Goal: Information Seeking & Learning: Learn about a topic

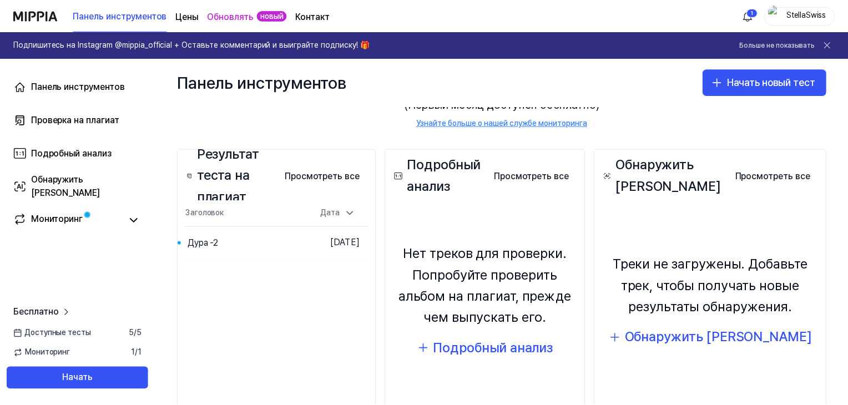
scroll to position [16, 0]
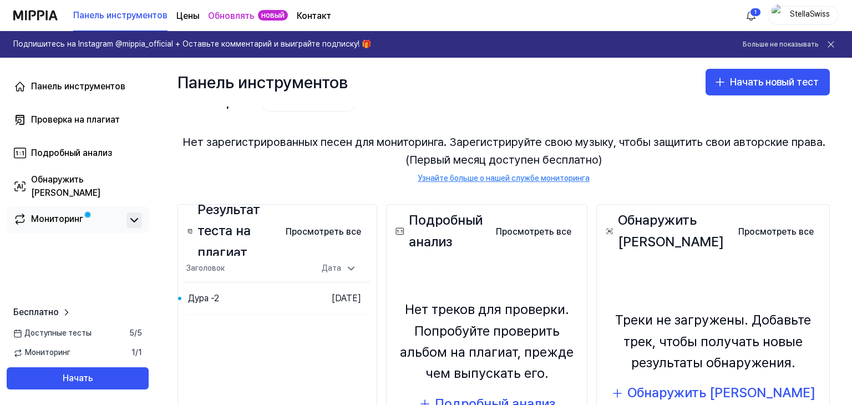
click at [133, 224] on icon at bounding box center [134, 220] width 13 height 13
click at [226, 301] on font "Перейти к результатам" at bounding box center [258, 298] width 87 height 9
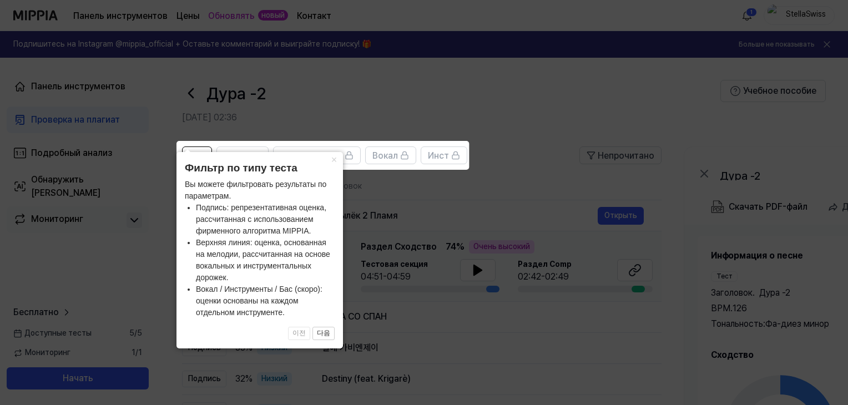
click at [455, 195] on icon at bounding box center [426, 202] width 852 height 405
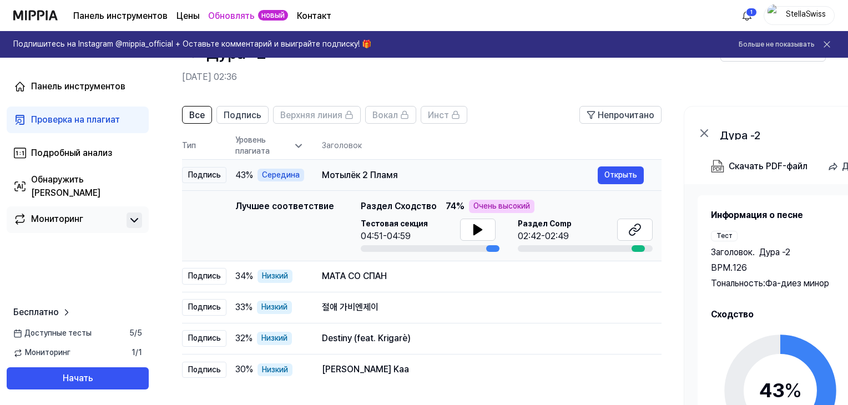
scroll to position [55, 0]
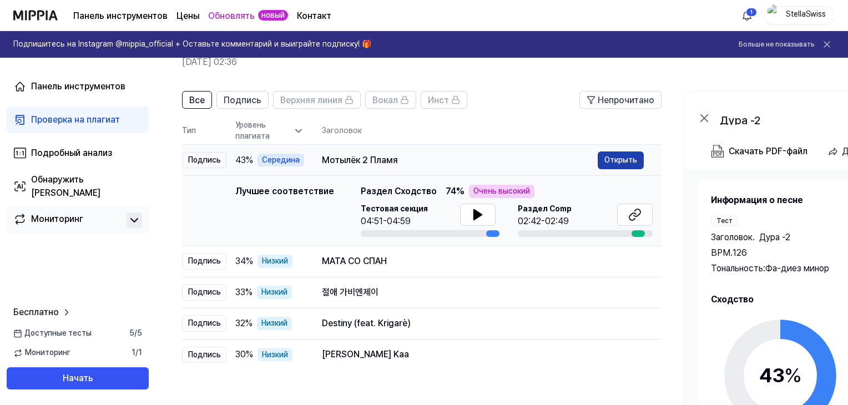
click at [628, 160] on font "Открыть" at bounding box center [620, 159] width 33 height 9
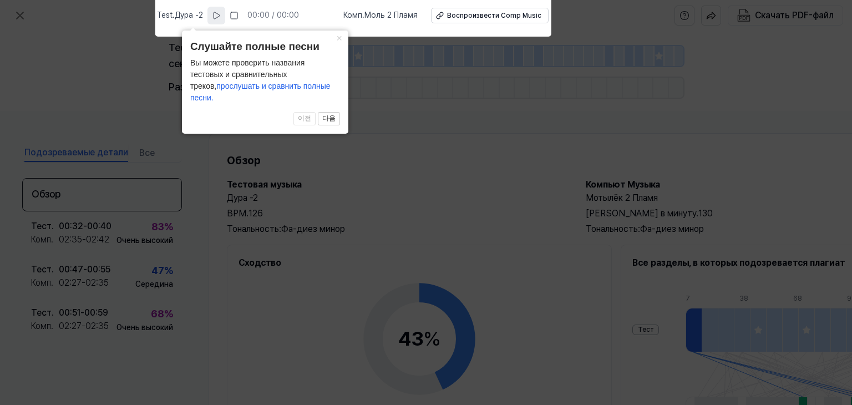
click at [221, 14] on icon at bounding box center [216, 15] width 9 height 9
click at [217, 14] on rect at bounding box center [216, 15] width 2 height 7
click at [473, 14] on font "Воспроизвести Comp Music" at bounding box center [493, 16] width 94 height 8
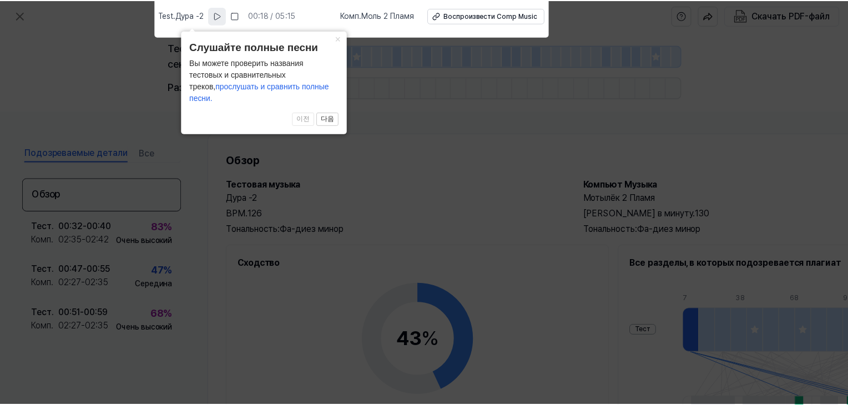
scroll to position [55, 0]
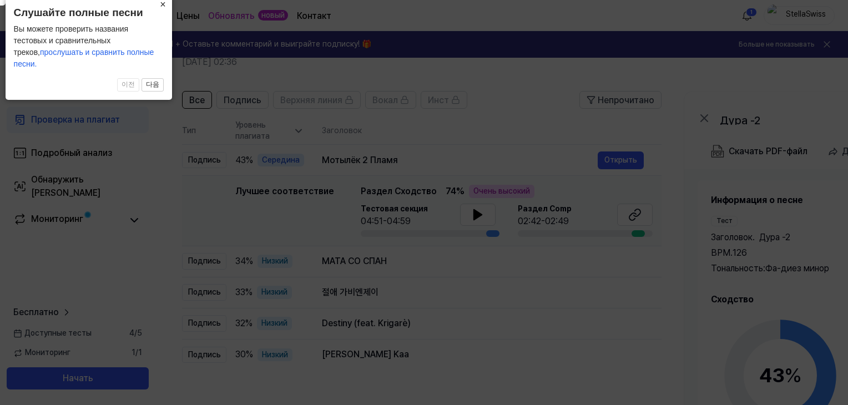
click at [164, 10] on font "×" at bounding box center [163, 4] width 6 height 11
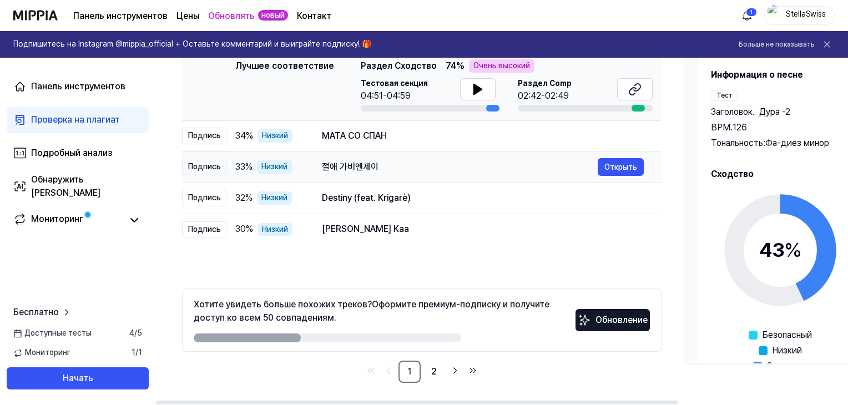
scroll to position [125, 0]
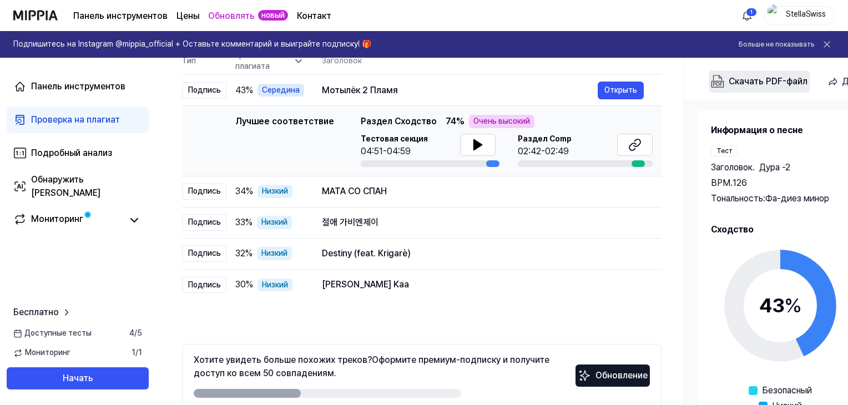
click at [777, 79] on font "Скачать PDF-файл" at bounding box center [768, 81] width 79 height 11
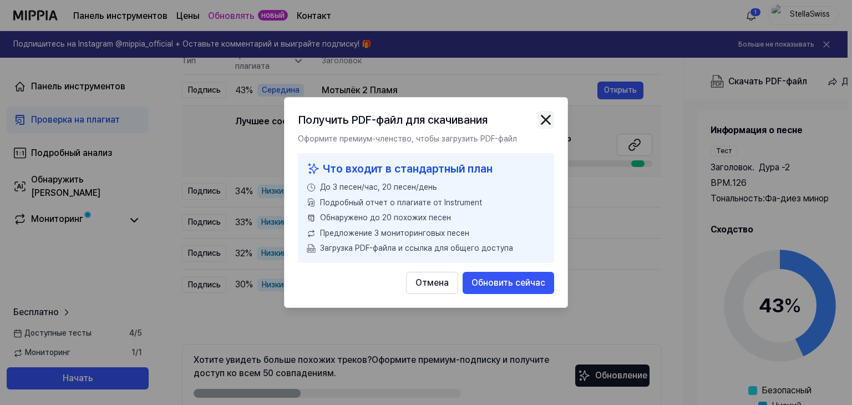
click at [549, 116] on img "button" at bounding box center [546, 120] width 17 height 17
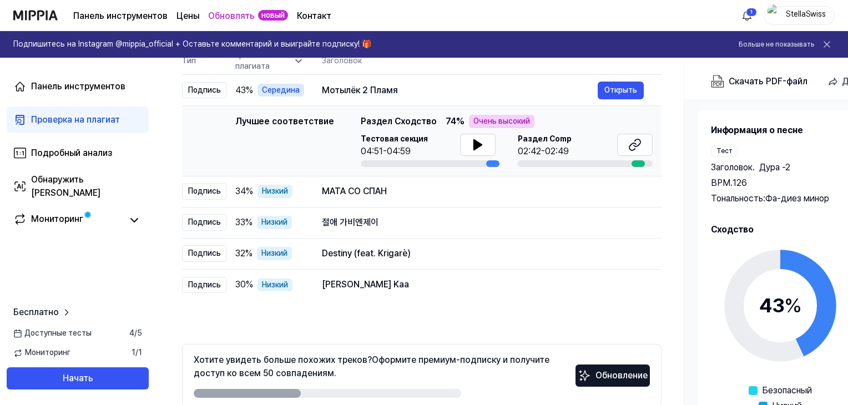
drag, startPoint x: 771, startPoint y: 80, endPoint x: 653, endPoint y: 65, distance: 119.1
click at [653, 65] on th "Заголовок" at bounding box center [492, 61] width 340 height 27
drag, startPoint x: 280, startPoint y: 392, endPoint x: 326, endPoint y: 400, distance: 46.7
click at [326, 400] on div "Хотите увидеть больше похожих треков? Оформите премиум-подписку и получите дост…" at bounding box center [421, 375] width 479 height 63
drag, startPoint x: 296, startPoint y: 392, endPoint x: 333, endPoint y: 392, distance: 37.2
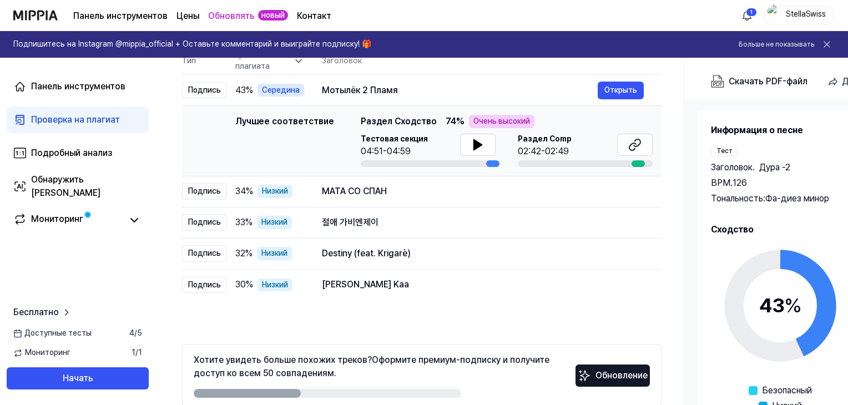
click at [333, 392] on div at bounding box center [327, 393] width 267 height 9
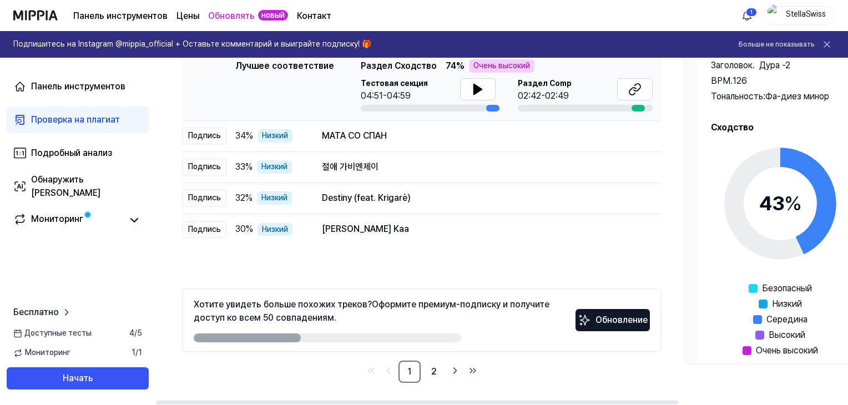
scroll to position [64, 0]
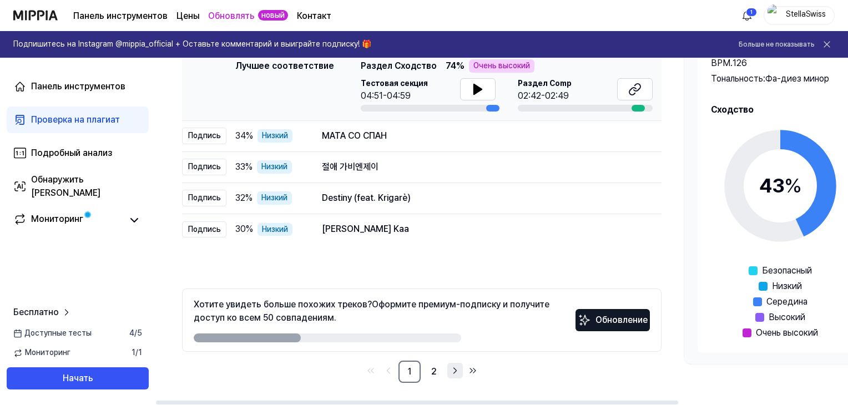
click at [454, 369] on icon "Перейти на следующую страницу" at bounding box center [454, 370] width 11 height 13
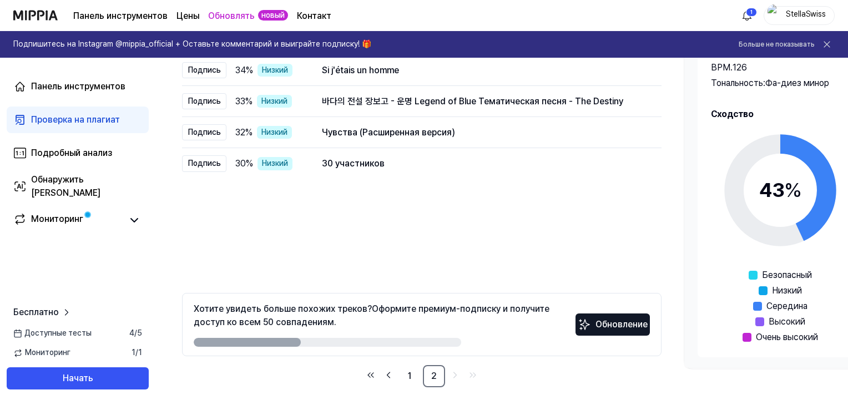
scroll to position [181, 0]
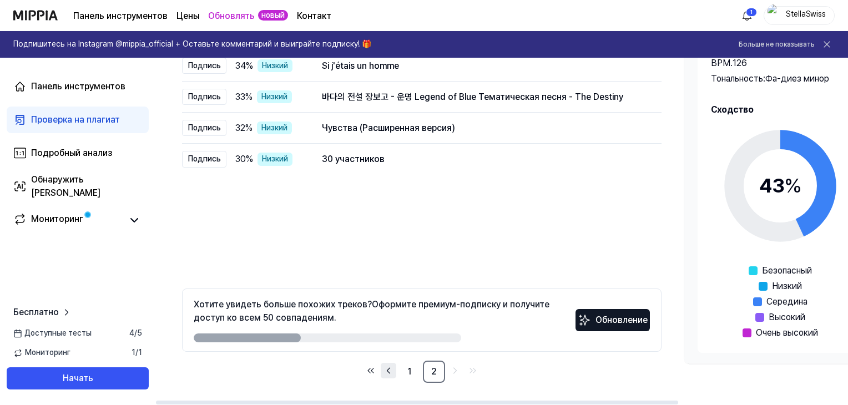
click at [390, 372] on icon "Перейти на предыдущую страницу" at bounding box center [388, 370] width 11 height 13
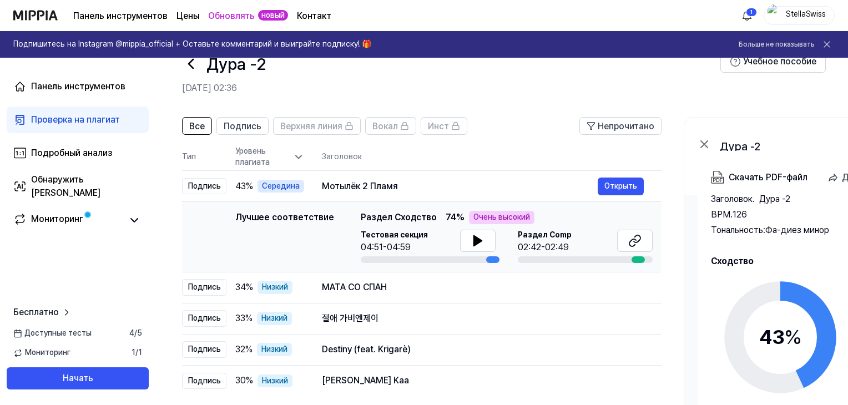
scroll to position [14, 0]
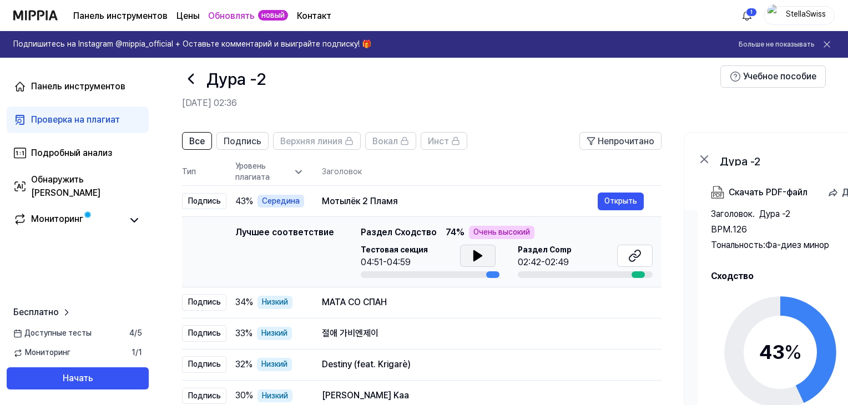
click at [474, 256] on icon at bounding box center [478, 256] width 8 height 10
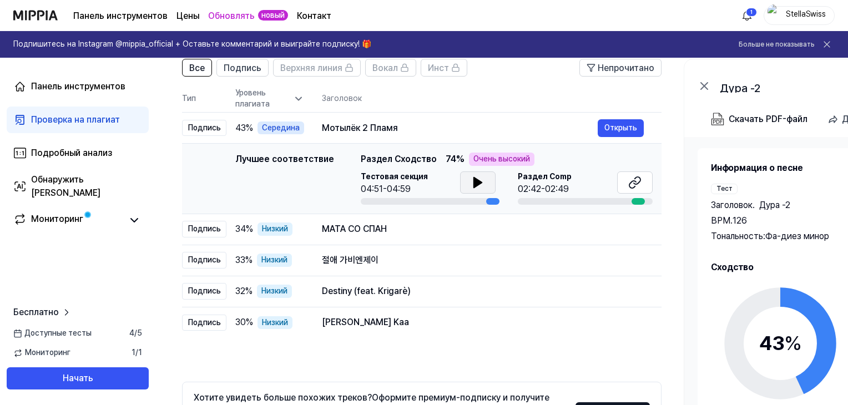
scroll to position [70, 0]
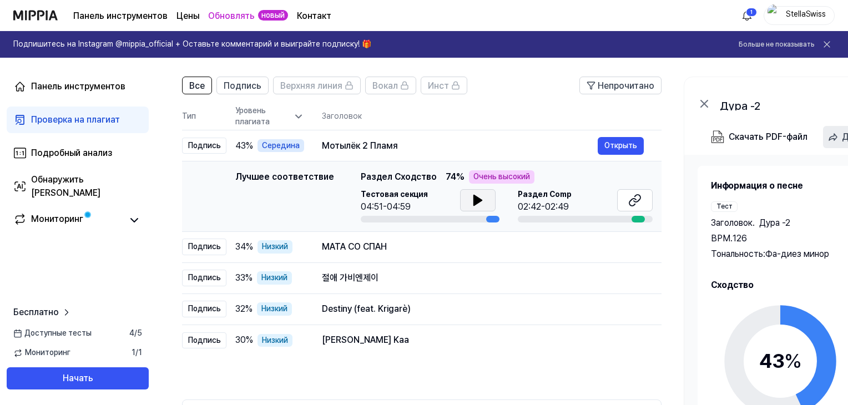
click at [833, 136] on 1 "button" at bounding box center [833, 137] width 8 height 7
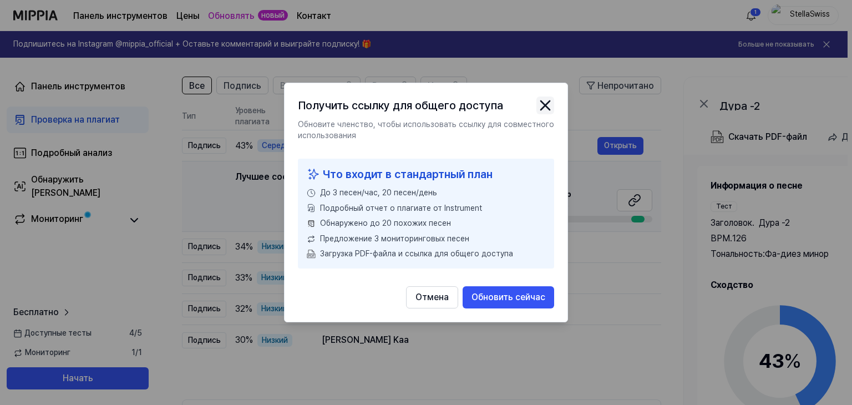
click at [550, 103] on icon "закрыть модальное окно" at bounding box center [546, 106] width 18 height 18
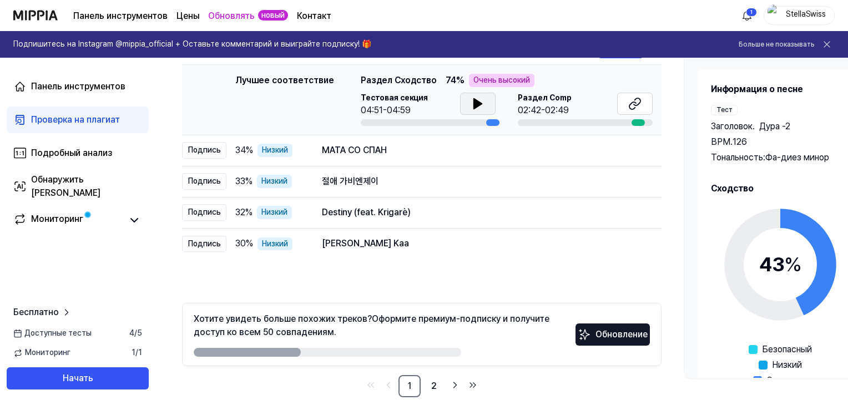
scroll to position [181, 0]
